Goal: Find specific page/section

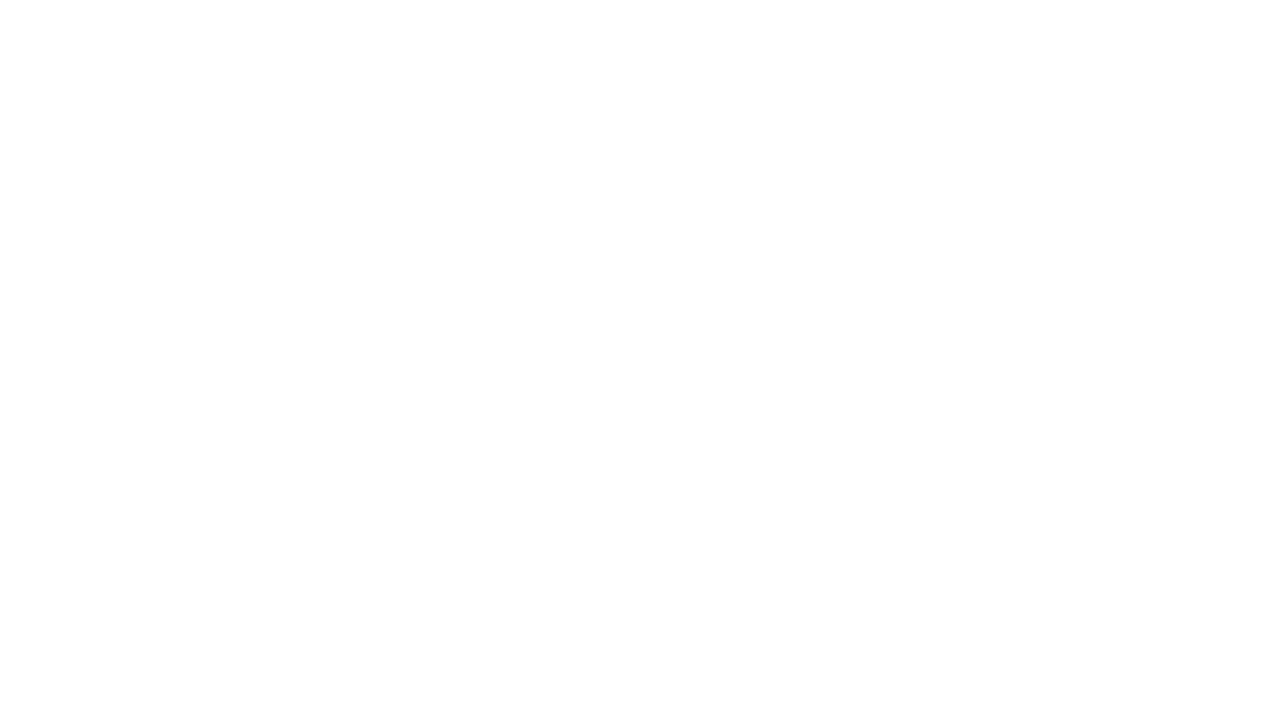
scroll to position [2961, 0]
